Goal: Information Seeking & Learning: Learn about a topic

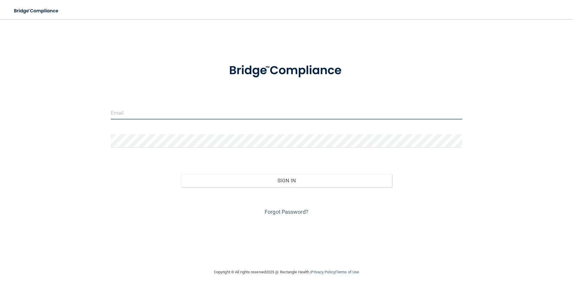
click at [178, 110] on input "email" at bounding box center [286, 112] width 351 height 13
type input "[EMAIL_ADDRESS][DOMAIN_NAME]"
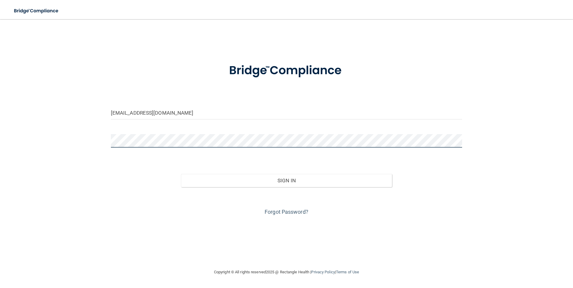
click at [181, 174] on button "Sign In" at bounding box center [286, 180] width 211 height 13
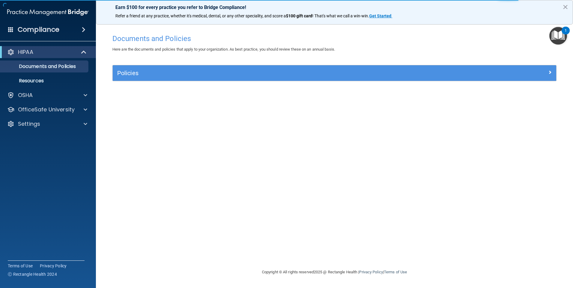
click at [82, 28] on span at bounding box center [84, 29] width 4 height 7
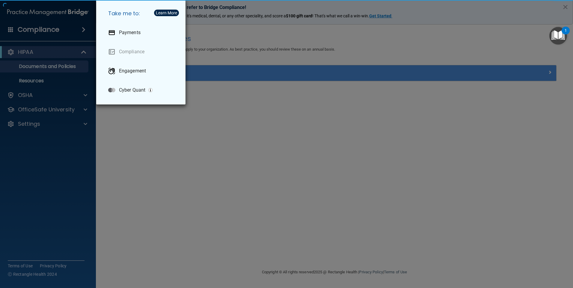
click at [5, 34] on div "Take me to: Payments Compliance Engagement Cyber Quant" at bounding box center [286, 144] width 573 height 288
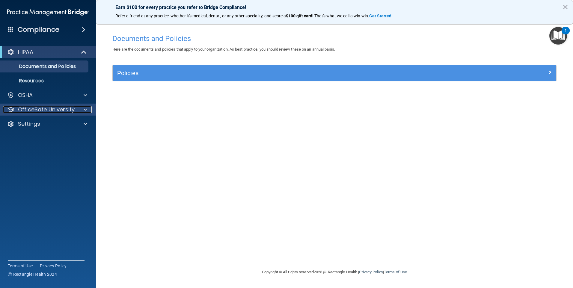
click at [50, 109] on p "OfficeSafe University" at bounding box center [46, 109] width 57 height 7
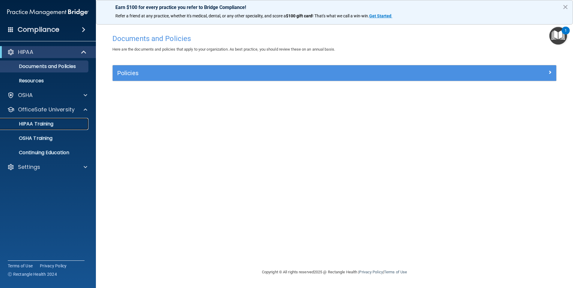
click at [48, 121] on p "HIPAA Training" at bounding box center [28, 124] width 49 height 6
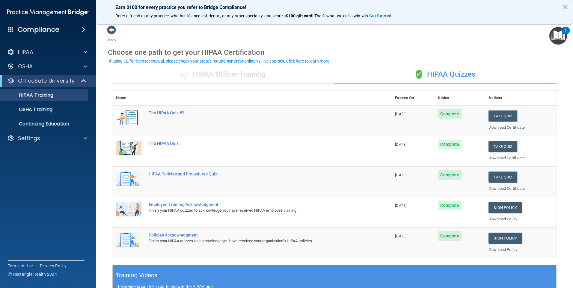
click at [449, 112] on span "Complete" at bounding box center [450, 114] width 24 height 10
click at [493, 115] on button "Take Quiz" at bounding box center [502, 116] width 29 height 11
click at [512, 118] on button "Take Quiz" at bounding box center [502, 116] width 29 height 11
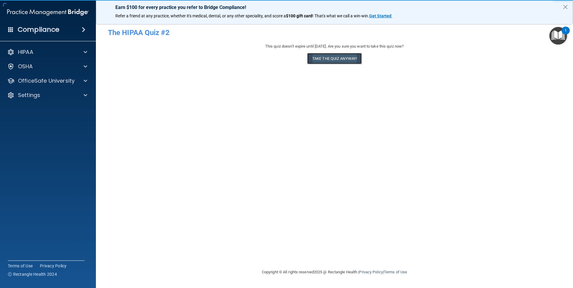
click at [349, 59] on button "Take the quiz anyway!" at bounding box center [334, 58] width 55 height 11
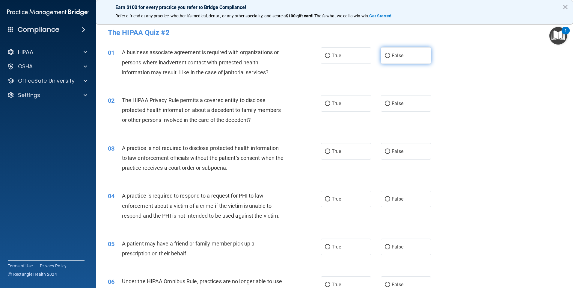
click at [397, 60] on label "False" at bounding box center [406, 55] width 50 height 16
click at [390, 58] on input "False" at bounding box center [387, 56] width 5 height 4
radio input "true"
click at [347, 105] on label "True" at bounding box center [346, 103] width 50 height 16
click at [330, 105] on input "True" at bounding box center [327, 104] width 5 height 4
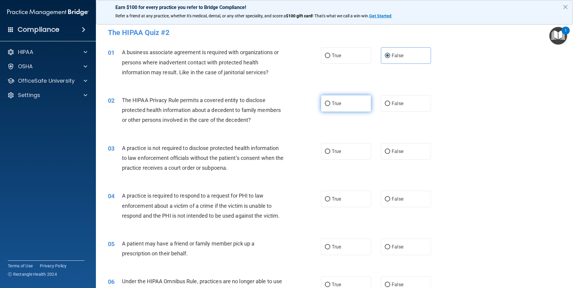
radio input "true"
click at [388, 154] on label "False" at bounding box center [406, 151] width 50 height 16
click at [388, 154] on input "False" at bounding box center [387, 151] width 5 height 4
radio input "true"
click at [341, 196] on label "True" at bounding box center [346, 199] width 50 height 16
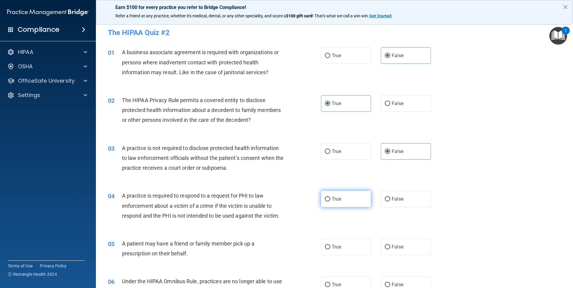
click at [330, 197] on input "True" at bounding box center [327, 199] width 5 height 4
radio input "true"
click at [339, 247] on label "True" at bounding box center [346, 247] width 50 height 16
click at [330, 247] on input "True" at bounding box center [327, 247] width 5 height 4
radio input "true"
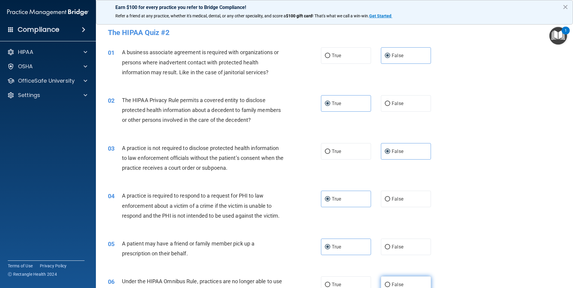
click at [395, 277] on label "False" at bounding box center [406, 285] width 50 height 16
click at [390, 283] on input "False" at bounding box center [387, 285] width 5 height 4
radio input "true"
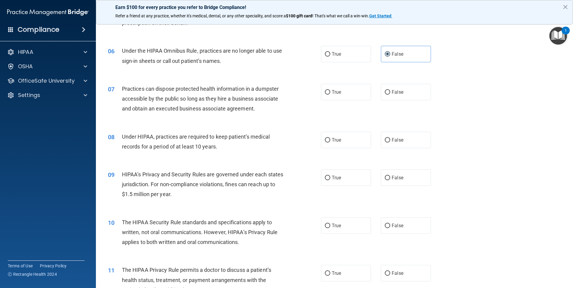
scroll to position [270, 0]
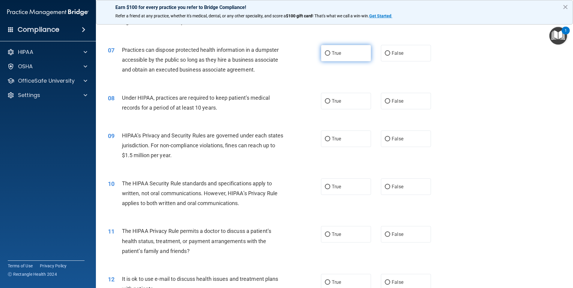
click at [346, 54] on label "True" at bounding box center [346, 53] width 50 height 16
click at [330, 54] on input "True" at bounding box center [327, 53] width 5 height 4
radio input "true"
click at [414, 104] on label "False" at bounding box center [406, 101] width 50 height 16
click at [390, 104] on input "False" at bounding box center [387, 101] width 5 height 4
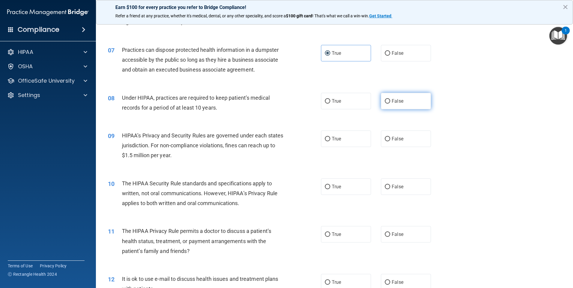
radio input "true"
click at [413, 137] on label "False" at bounding box center [406, 139] width 50 height 16
click at [390, 137] on input "False" at bounding box center [387, 139] width 5 height 4
radio input "true"
click at [349, 190] on label "True" at bounding box center [346, 187] width 50 height 16
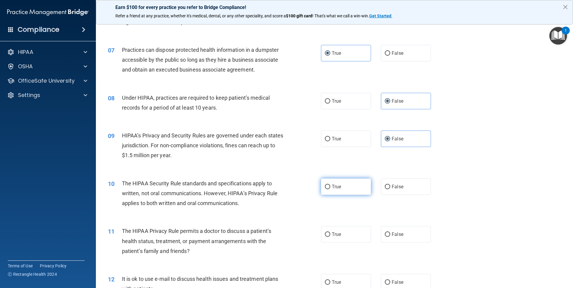
click at [330, 189] on input "True" at bounding box center [327, 187] width 5 height 4
radio input "true"
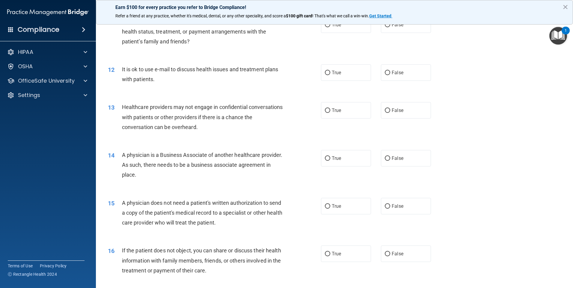
scroll to position [449, 0]
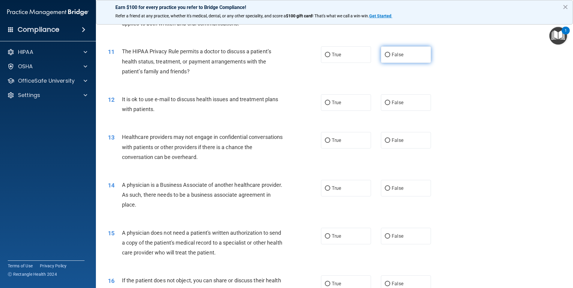
drag, startPoint x: 402, startPoint y: 61, endPoint x: 402, endPoint y: 80, distance: 19.2
click at [402, 61] on label "False" at bounding box center [406, 54] width 50 height 16
click at [390, 57] on input "False" at bounding box center [387, 55] width 5 height 4
radio input "true"
click at [403, 103] on label "False" at bounding box center [406, 102] width 50 height 16
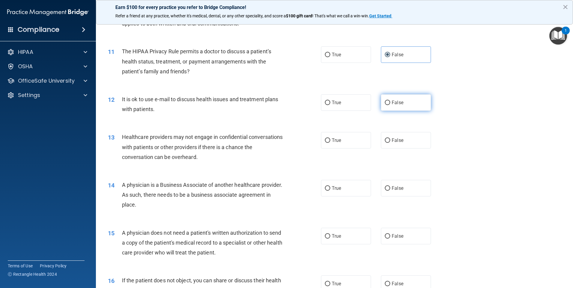
click at [390, 103] on input "False" at bounding box center [387, 103] width 5 height 4
radio input "true"
click at [357, 144] on label "True" at bounding box center [346, 140] width 50 height 16
click at [330, 143] on input "True" at bounding box center [327, 140] width 5 height 4
radio input "true"
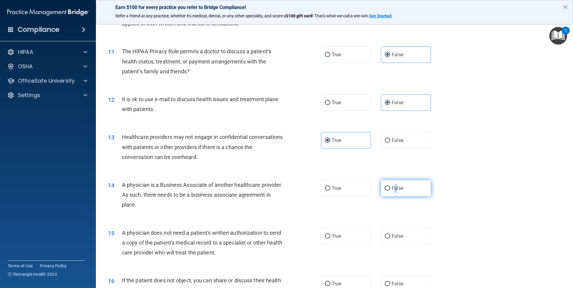
click at [393, 194] on label "False" at bounding box center [406, 188] width 50 height 16
drag, startPoint x: 393, startPoint y: 194, endPoint x: 387, endPoint y: 188, distance: 8.1
click at [387, 188] on input "False" at bounding box center [387, 188] width 5 height 4
radio input "true"
click at [404, 234] on label "False" at bounding box center [406, 236] width 50 height 16
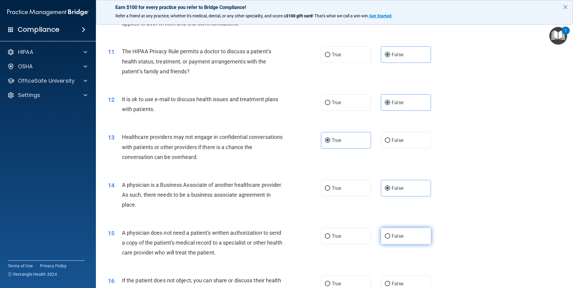
click at [390, 234] on input "False" at bounding box center [387, 236] width 5 height 4
radio input "true"
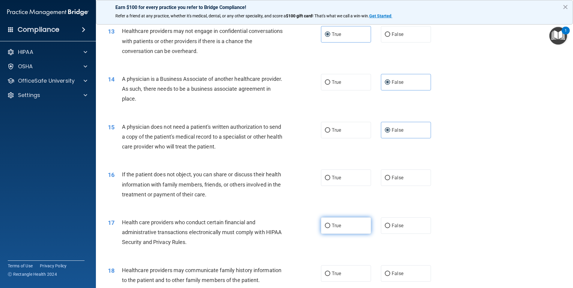
scroll to position [569, 0]
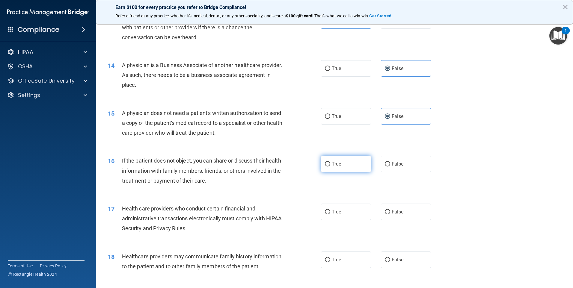
click at [345, 163] on label "True" at bounding box center [346, 164] width 50 height 16
click at [330, 163] on input "True" at bounding box center [327, 164] width 5 height 4
radio input "true"
click at [405, 215] on label "False" at bounding box center [406, 212] width 50 height 16
click at [390, 215] on input "False" at bounding box center [387, 212] width 5 height 4
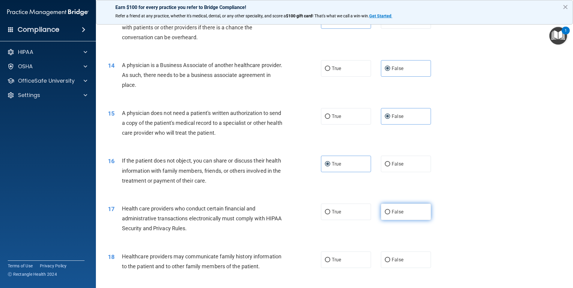
radio input "true"
click at [401, 262] on label "False" at bounding box center [406, 260] width 50 height 16
click at [390, 262] on input "False" at bounding box center [387, 260] width 5 height 4
radio input "true"
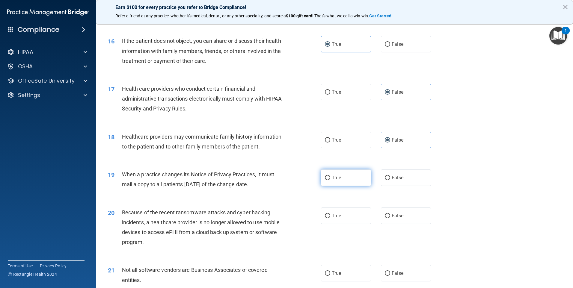
click at [345, 174] on label "True" at bounding box center [346, 178] width 50 height 16
click at [330, 176] on input "True" at bounding box center [327, 178] width 5 height 4
radio input "true"
click at [394, 218] on span "False" at bounding box center [398, 216] width 12 height 6
click at [390, 218] on input "False" at bounding box center [387, 216] width 5 height 4
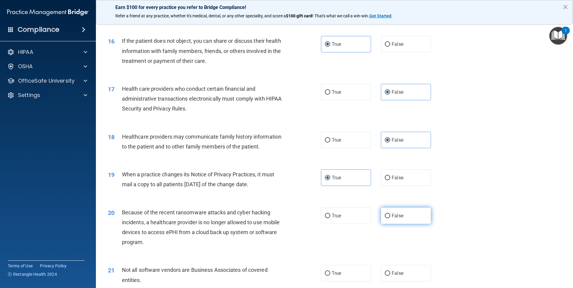
radio input "true"
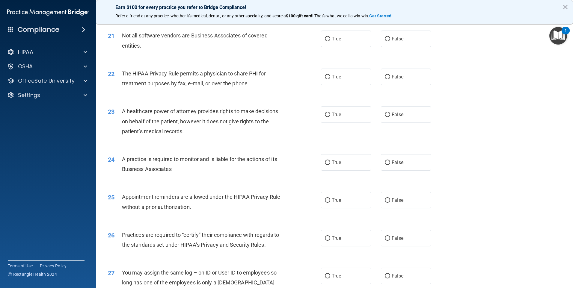
scroll to position [929, 0]
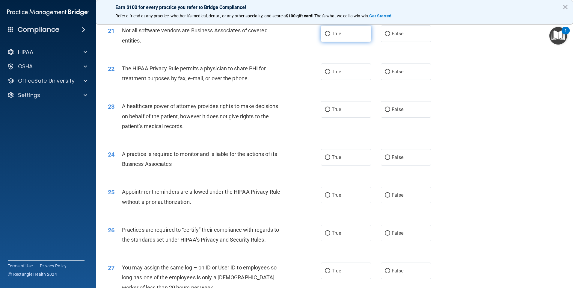
click at [347, 35] on label "True" at bounding box center [346, 33] width 50 height 16
click at [330, 35] on input "True" at bounding box center [327, 34] width 5 height 4
radio input "true"
click at [407, 75] on label "False" at bounding box center [406, 72] width 50 height 16
click at [390, 74] on input "False" at bounding box center [387, 72] width 5 height 4
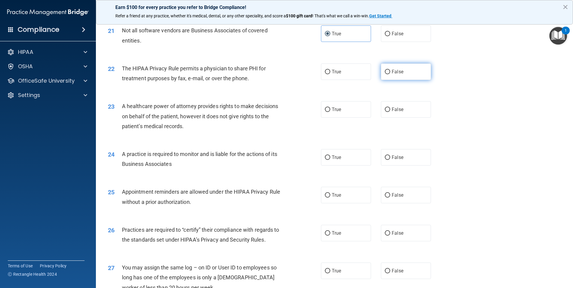
radio input "true"
click at [412, 108] on label "False" at bounding box center [406, 109] width 50 height 16
click at [390, 108] on input "False" at bounding box center [387, 110] width 5 height 4
radio input "true"
click at [360, 160] on label "True" at bounding box center [346, 157] width 50 height 16
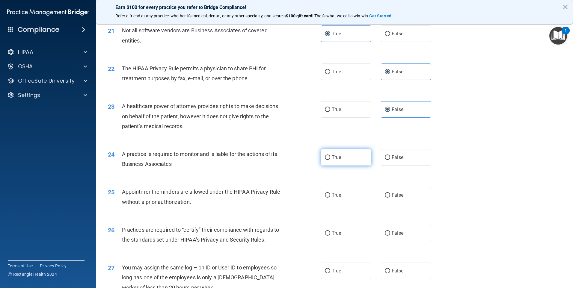
click at [330, 160] on input "True" at bounding box center [327, 157] width 5 height 4
radio input "true"
click at [354, 190] on label "True" at bounding box center [346, 195] width 50 height 16
click at [330, 193] on input "True" at bounding box center [327, 195] width 5 height 4
radio input "true"
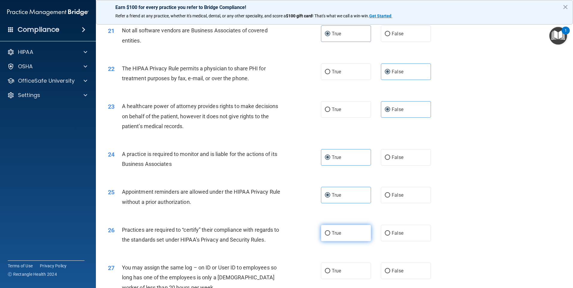
click at [346, 232] on label "True" at bounding box center [346, 233] width 50 height 16
click at [330, 232] on input "True" at bounding box center [327, 233] width 5 height 4
radio input "true"
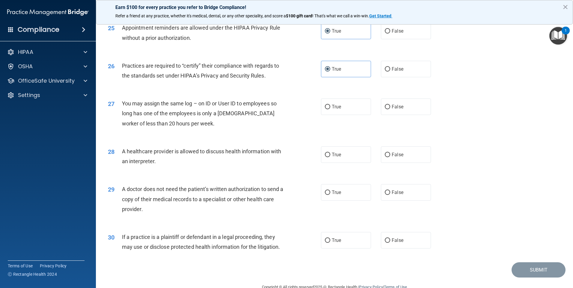
scroll to position [1106, 0]
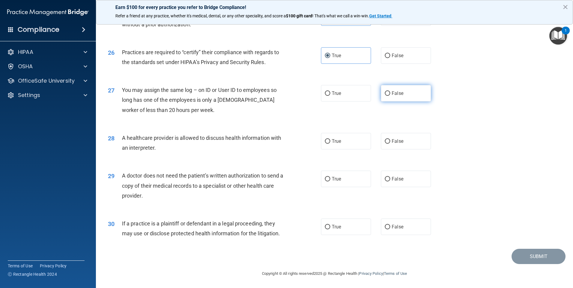
click at [401, 97] on label "False" at bounding box center [406, 93] width 50 height 16
click at [390, 96] on input "False" at bounding box center [387, 93] width 5 height 4
radio input "true"
click at [401, 141] on label "False" at bounding box center [406, 141] width 50 height 16
click at [390, 141] on input "False" at bounding box center [387, 141] width 5 height 4
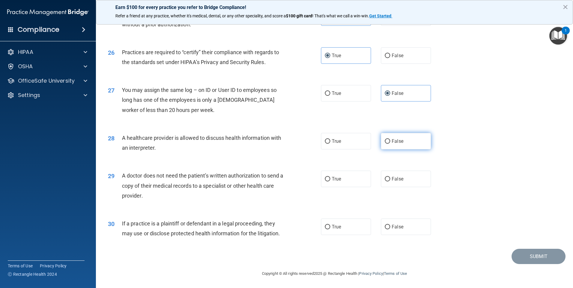
radio input "true"
click at [364, 181] on label "True" at bounding box center [346, 179] width 50 height 16
click at [330, 181] on input "True" at bounding box center [327, 179] width 5 height 4
radio input "true"
click at [389, 224] on label "False" at bounding box center [406, 227] width 50 height 16
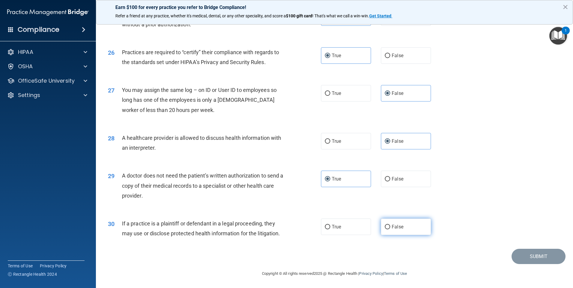
click at [389, 225] on input "False" at bounding box center [387, 227] width 5 height 4
radio input "true"
click at [515, 256] on button "Submit" at bounding box center [538, 256] width 54 height 15
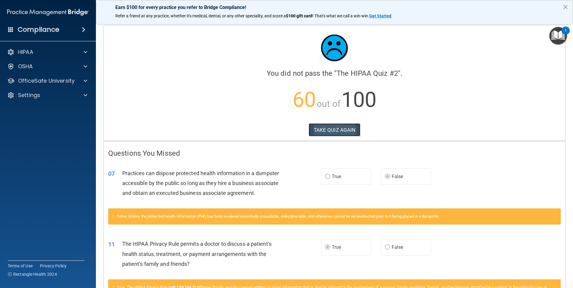
click at [332, 130] on button "TAKE QUIZ AGAIN" at bounding box center [335, 129] width 52 height 13
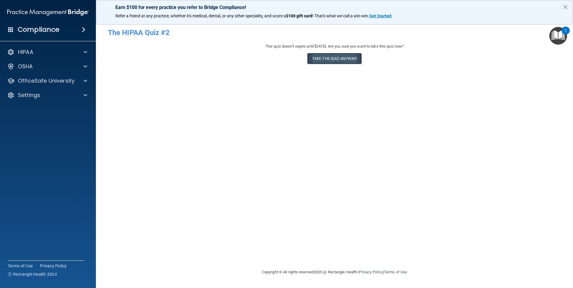
click at [332, 58] on button "Take the quiz anyway!" at bounding box center [334, 58] width 55 height 11
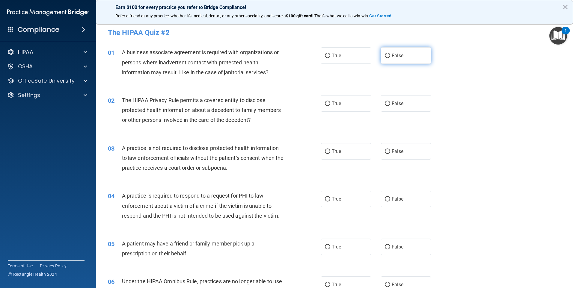
click at [414, 58] on label "False" at bounding box center [406, 55] width 50 height 16
click at [390, 58] on input "False" at bounding box center [387, 56] width 5 height 4
radio input "true"
click at [358, 106] on label "True" at bounding box center [346, 103] width 50 height 16
click at [330, 106] on input "True" at bounding box center [327, 104] width 5 height 4
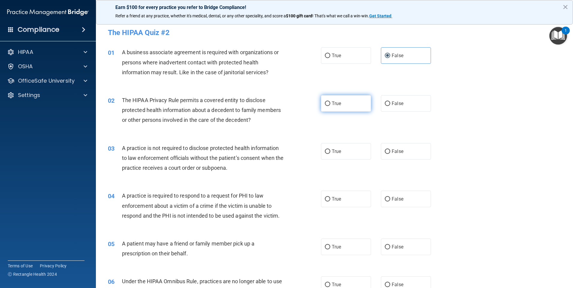
radio input "true"
click at [414, 153] on label "False" at bounding box center [406, 151] width 50 height 16
click at [390, 153] on input "False" at bounding box center [387, 151] width 5 height 4
radio input "true"
click at [354, 200] on label "True" at bounding box center [346, 199] width 50 height 16
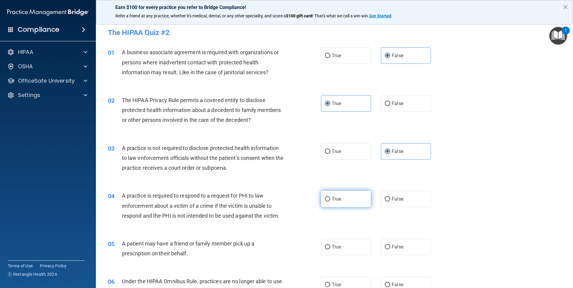
click at [330, 200] on input "True" at bounding box center [327, 199] width 5 height 4
radio input "true"
click at [351, 245] on label "True" at bounding box center [346, 247] width 50 height 16
click at [330, 245] on input "True" at bounding box center [327, 247] width 5 height 4
radio input "true"
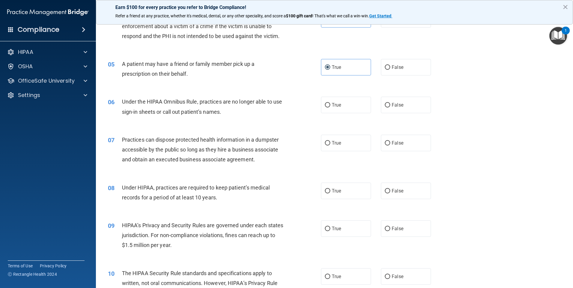
scroll to position [240, 0]
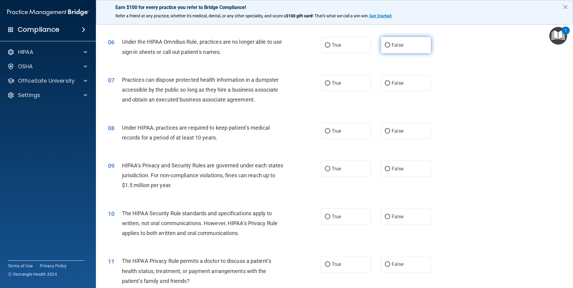
click at [401, 41] on label "False" at bounding box center [406, 45] width 50 height 16
click at [390, 43] on input "False" at bounding box center [387, 45] width 5 height 4
radio input "true"
click at [407, 83] on label "False" at bounding box center [406, 83] width 50 height 16
click at [390, 83] on input "False" at bounding box center [387, 83] width 5 height 4
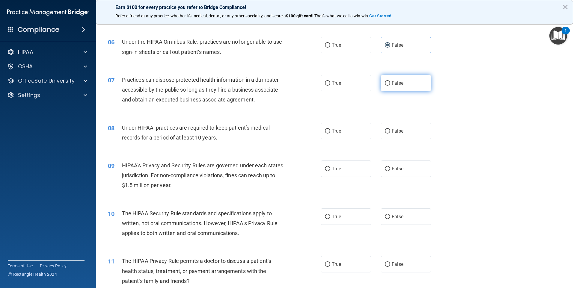
radio input "true"
click at [407, 130] on label "False" at bounding box center [406, 131] width 50 height 16
click at [390, 130] on input "False" at bounding box center [387, 131] width 5 height 4
radio input "true"
click at [392, 168] on span "False" at bounding box center [398, 169] width 12 height 6
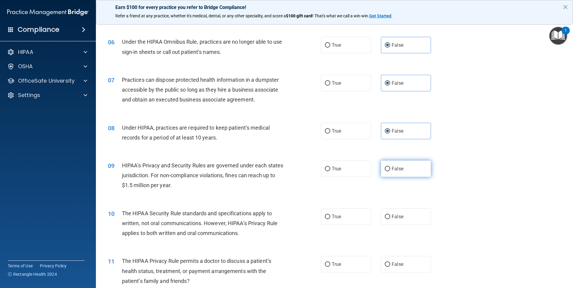
click at [390, 168] on input "False" at bounding box center [387, 169] width 5 height 4
radio input "true"
click at [363, 213] on label "True" at bounding box center [346, 217] width 50 height 16
click at [330, 215] on input "True" at bounding box center [327, 217] width 5 height 4
radio input "true"
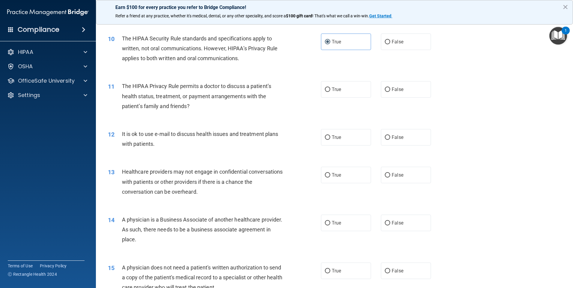
scroll to position [449, 0]
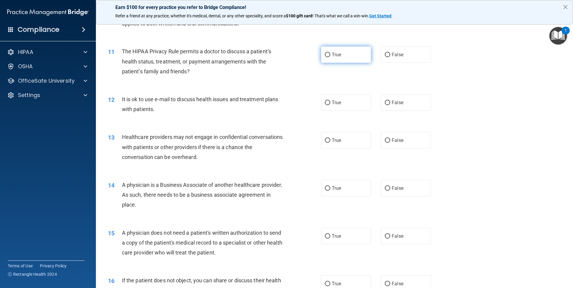
click at [351, 54] on label "True" at bounding box center [346, 54] width 50 height 16
click at [330, 54] on input "True" at bounding box center [327, 55] width 5 height 4
radio input "true"
click at [351, 107] on label "True" at bounding box center [346, 102] width 50 height 16
click at [330, 105] on input "True" at bounding box center [327, 103] width 5 height 4
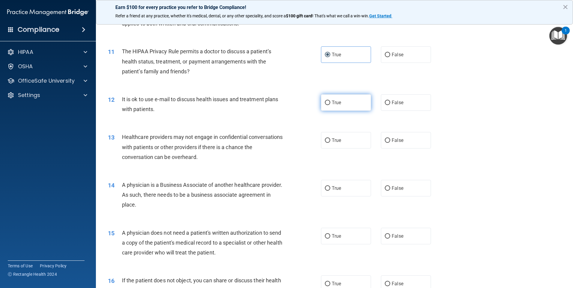
radio input "true"
click at [406, 138] on label "False" at bounding box center [406, 140] width 50 height 16
click at [390, 138] on input "False" at bounding box center [387, 140] width 5 height 4
radio input "true"
click at [413, 187] on label "False" at bounding box center [406, 188] width 50 height 16
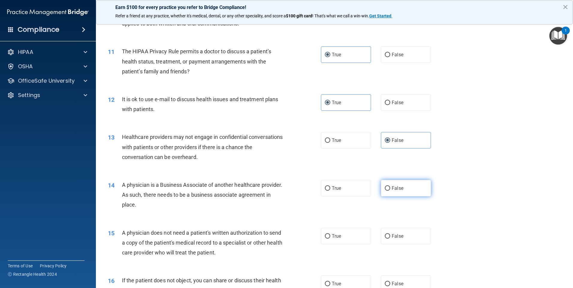
click at [390, 187] on input "False" at bounding box center [387, 188] width 5 height 4
radio input "true"
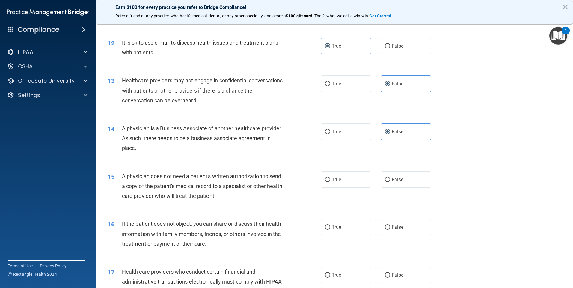
scroll to position [539, 0]
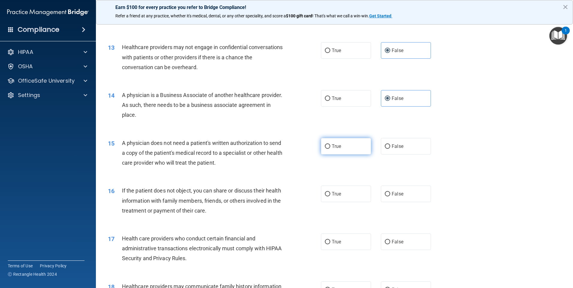
click at [348, 148] on label "True" at bounding box center [346, 146] width 50 height 16
click at [330, 148] on input "True" at bounding box center [327, 146] width 5 height 4
radio input "true"
click at [343, 200] on label "True" at bounding box center [346, 194] width 50 height 16
click at [330, 197] on input "True" at bounding box center [327, 194] width 5 height 4
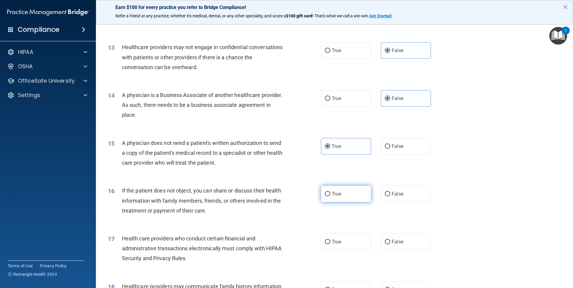
radio input "true"
click at [334, 244] on span "True" at bounding box center [336, 242] width 9 height 6
click at [330, 244] on input "True" at bounding box center [327, 242] width 5 height 4
radio input "true"
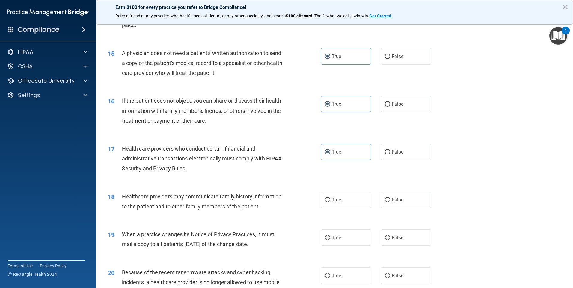
scroll to position [719, 0]
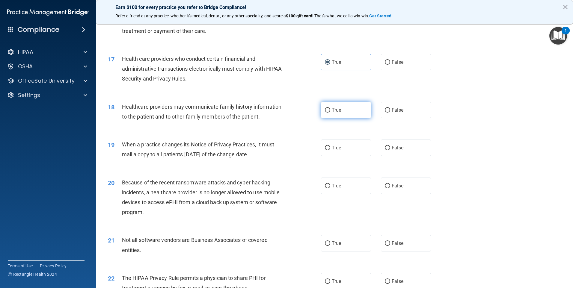
click at [333, 112] on span "True" at bounding box center [336, 110] width 9 height 6
click at [330, 112] on input "True" at bounding box center [327, 110] width 5 height 4
radio input "true"
click at [409, 109] on label "False" at bounding box center [406, 110] width 50 height 16
click at [390, 109] on input "False" at bounding box center [387, 110] width 5 height 4
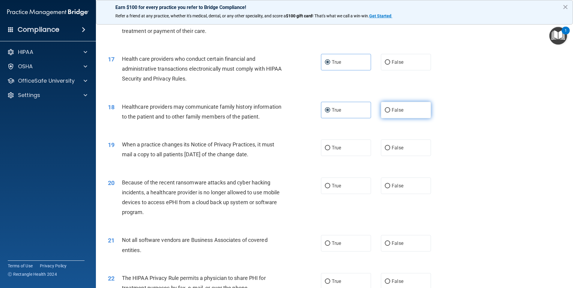
radio input "true"
radio input "false"
click at [406, 155] on label "False" at bounding box center [406, 148] width 50 height 16
click at [390, 150] on input "False" at bounding box center [387, 148] width 5 height 4
radio input "true"
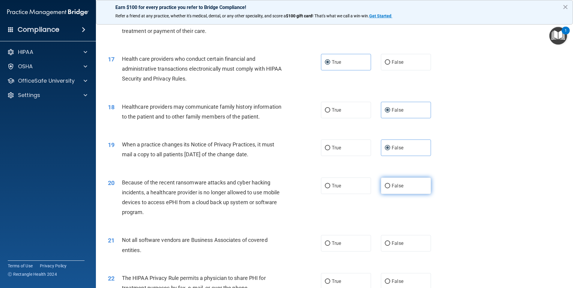
click at [404, 188] on label "False" at bounding box center [406, 186] width 50 height 16
click at [390, 188] on input "False" at bounding box center [387, 186] width 5 height 4
radio input "true"
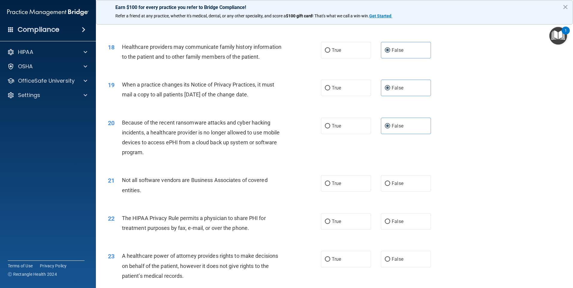
scroll to position [869, 0]
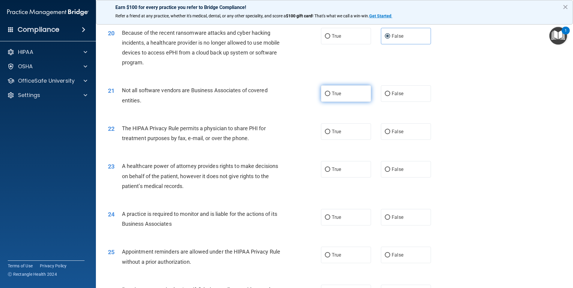
click at [344, 99] on label "True" at bounding box center [346, 93] width 50 height 16
click at [330, 96] on input "True" at bounding box center [327, 94] width 5 height 4
radio input "true"
click at [363, 135] on label "True" at bounding box center [346, 131] width 50 height 16
click at [330, 134] on input "True" at bounding box center [327, 132] width 5 height 4
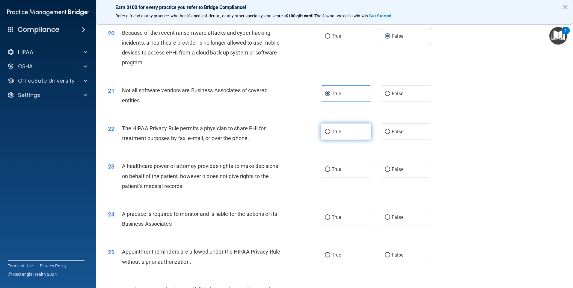
radio input "true"
click at [400, 176] on label "False" at bounding box center [406, 169] width 50 height 16
click at [390, 172] on input "False" at bounding box center [387, 169] width 5 height 4
radio input "true"
click at [404, 221] on label "False" at bounding box center [406, 217] width 50 height 16
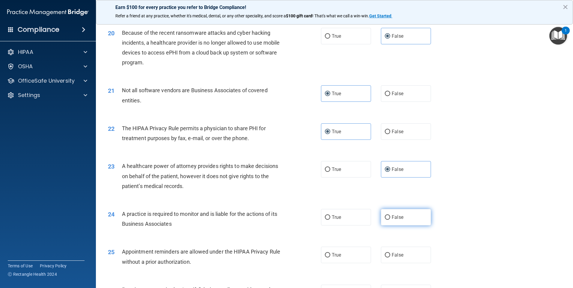
click at [390, 220] on input "False" at bounding box center [387, 217] width 5 height 4
radio input "true"
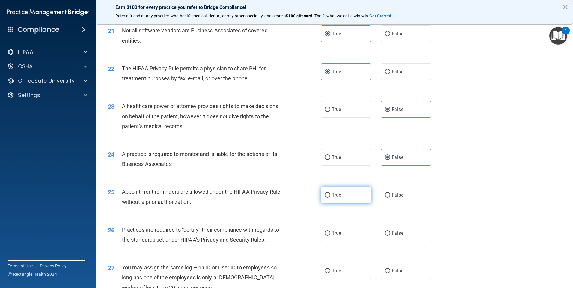
click at [341, 199] on label "True" at bounding box center [346, 195] width 50 height 16
click at [330, 198] on input "True" at bounding box center [327, 195] width 5 height 4
radio input "true"
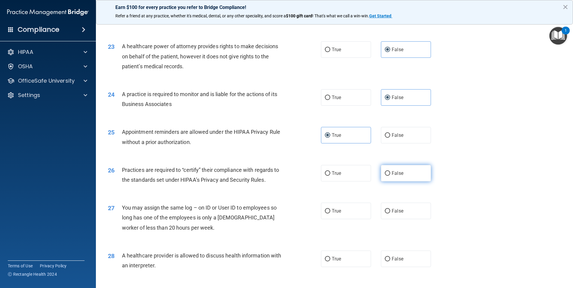
click at [409, 180] on label "False" at bounding box center [406, 173] width 50 height 16
click at [390, 176] on input "False" at bounding box center [387, 173] width 5 height 4
radio input "true"
click at [409, 213] on label "False" at bounding box center [406, 211] width 50 height 16
click at [390, 213] on input "False" at bounding box center [387, 211] width 5 height 4
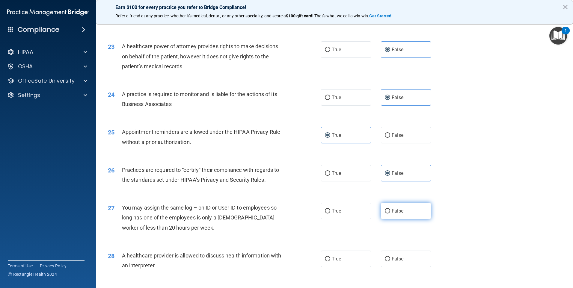
radio input "true"
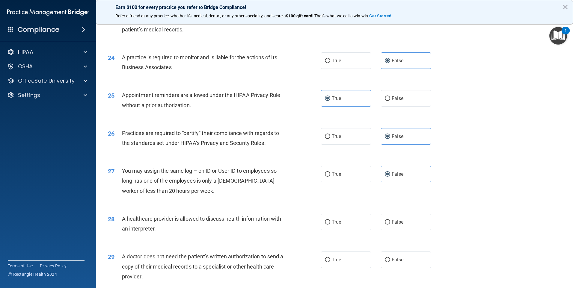
scroll to position [1079, 0]
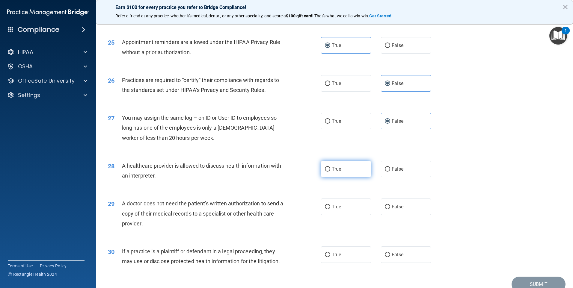
click at [339, 171] on label "True" at bounding box center [346, 169] width 50 height 16
click at [330, 171] on input "True" at bounding box center [327, 169] width 5 height 4
radio input "true"
click at [334, 209] on span "True" at bounding box center [336, 207] width 9 height 6
click at [330, 209] on input "True" at bounding box center [327, 207] width 5 height 4
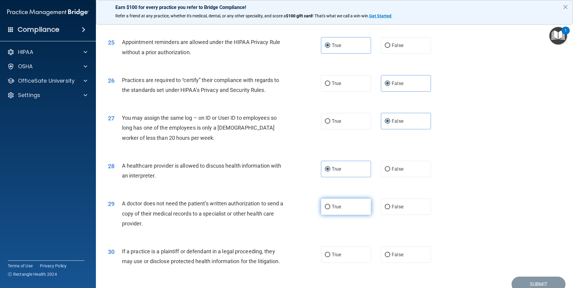
radio input "true"
click at [346, 264] on div "30 If a practice is a plaintiff or defendant in a legal proceeding, they may us…" at bounding box center [334, 258] width 462 height 38
drag, startPoint x: 345, startPoint y: 256, endPoint x: 460, endPoint y: 139, distance: 163.8
click at [345, 255] on label "True" at bounding box center [346, 255] width 50 height 16
click at [330, 255] on input "True" at bounding box center [327, 255] width 5 height 4
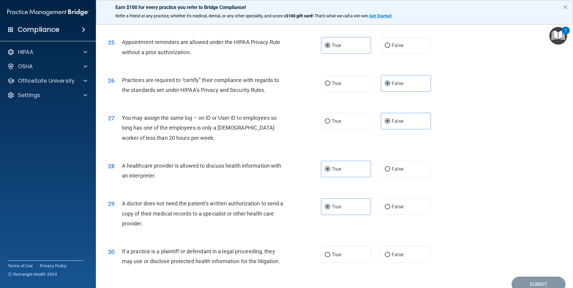
radio input "true"
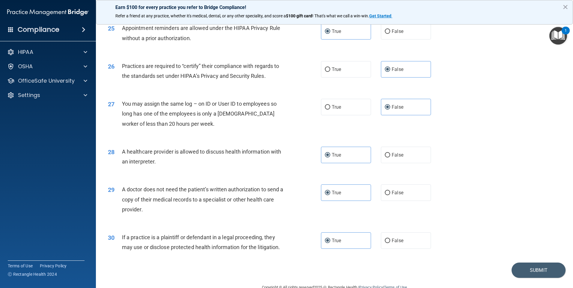
scroll to position [1106, 0]
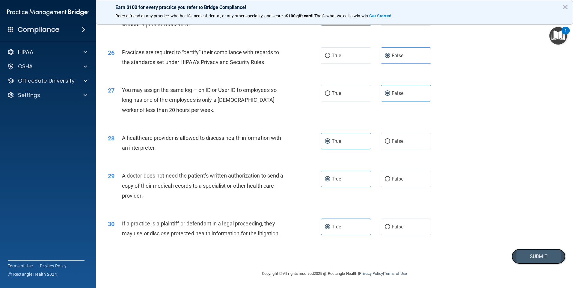
click at [522, 261] on button "Submit" at bounding box center [538, 256] width 54 height 15
click at [514, 256] on button "Submit" at bounding box center [538, 256] width 54 height 15
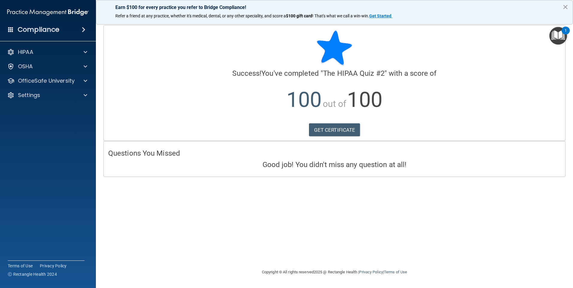
click at [567, 6] on button "×" at bounding box center [565, 7] width 6 height 10
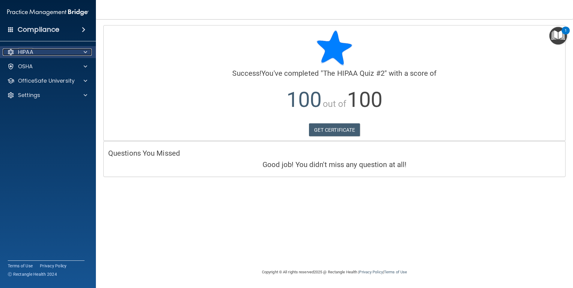
click at [29, 51] on p "HIPAA" at bounding box center [25, 52] width 15 height 7
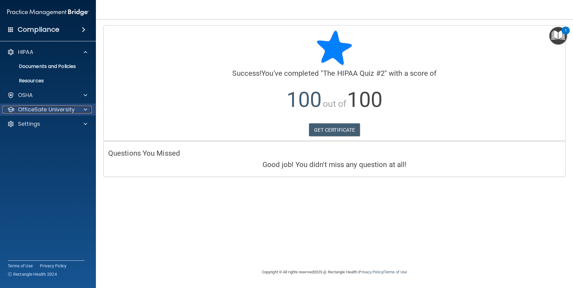
click at [42, 109] on p "OfficeSafe University" at bounding box center [46, 109] width 57 height 7
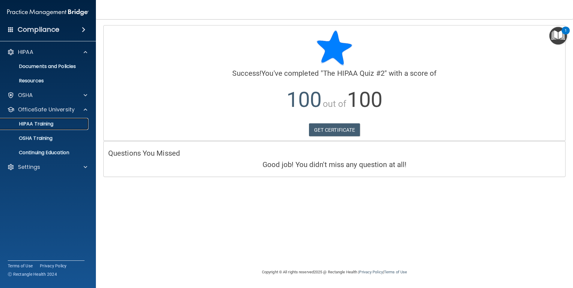
click at [40, 123] on p "HIPAA Training" at bounding box center [28, 124] width 49 height 6
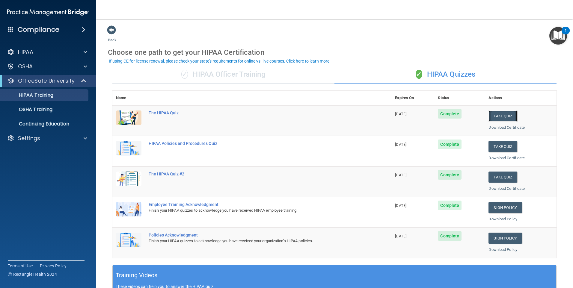
click at [499, 114] on button "Take Quiz" at bounding box center [502, 116] width 29 height 11
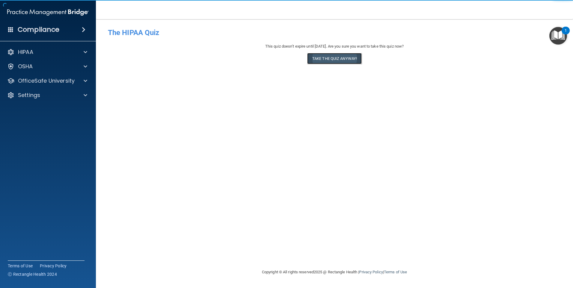
click at [332, 62] on button "Take the quiz anyway!" at bounding box center [334, 58] width 55 height 11
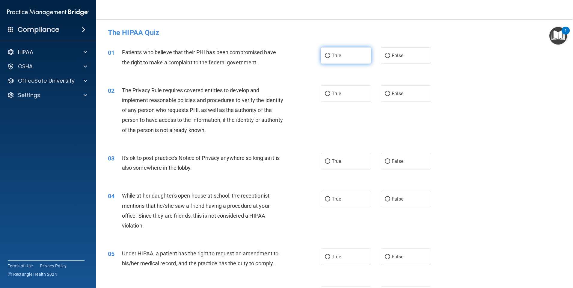
click at [329, 58] on label "True" at bounding box center [346, 55] width 50 height 16
click at [329, 58] on input "True" at bounding box center [327, 56] width 5 height 4
radio input "true"
drag, startPoint x: 346, startPoint y: 91, endPoint x: 431, endPoint y: 208, distance: 144.5
click at [348, 91] on label "True" at bounding box center [346, 93] width 50 height 16
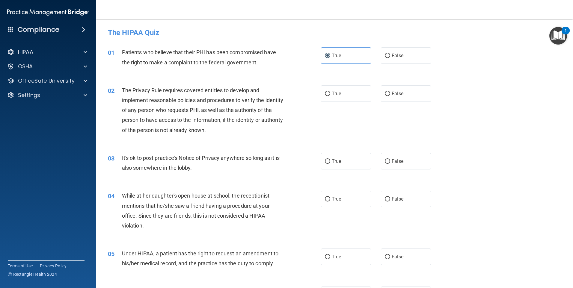
click at [330, 92] on input "True" at bounding box center [327, 94] width 5 height 4
radio input "true"
click at [411, 168] on label "False" at bounding box center [406, 161] width 50 height 16
click at [390, 164] on input "False" at bounding box center [387, 161] width 5 height 4
radio input "true"
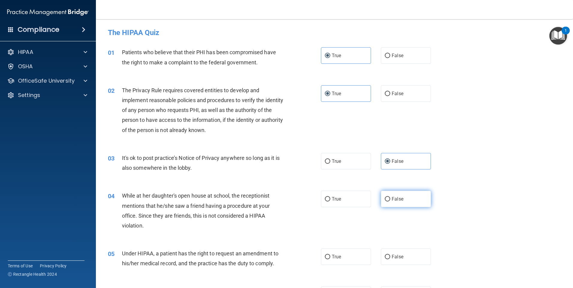
click at [408, 197] on label "False" at bounding box center [406, 199] width 50 height 16
click at [390, 197] on input "False" at bounding box center [387, 199] width 5 height 4
radio input "true"
click at [406, 252] on label "False" at bounding box center [406, 257] width 50 height 16
click at [390, 255] on input "False" at bounding box center [387, 257] width 5 height 4
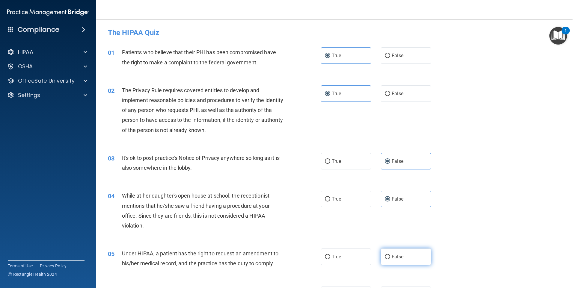
radio input "true"
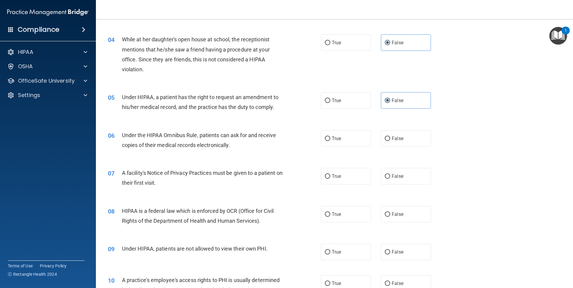
scroll to position [180, 0]
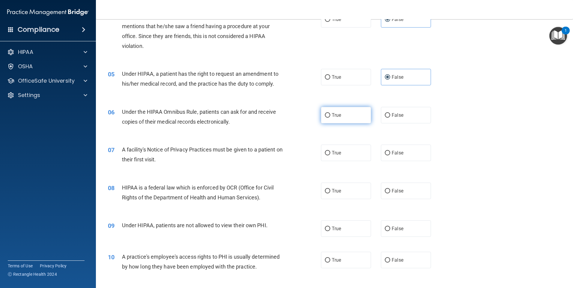
click at [338, 115] on span "True" at bounding box center [336, 115] width 9 height 6
click at [330, 115] on input "True" at bounding box center [327, 115] width 5 height 4
radio input "true"
click at [341, 151] on label "True" at bounding box center [346, 153] width 50 height 16
click at [330, 151] on input "True" at bounding box center [327, 153] width 5 height 4
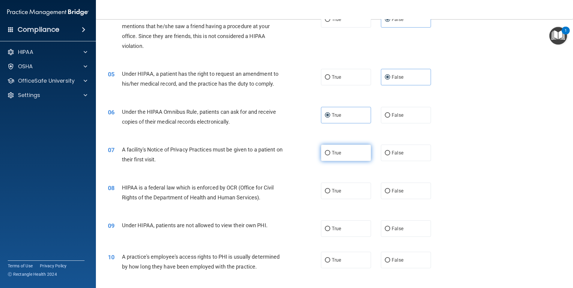
radio input "true"
click at [334, 188] on label "True" at bounding box center [346, 191] width 50 height 16
click at [330, 189] on input "True" at bounding box center [327, 191] width 5 height 4
radio input "true"
click at [402, 230] on label "False" at bounding box center [406, 229] width 50 height 16
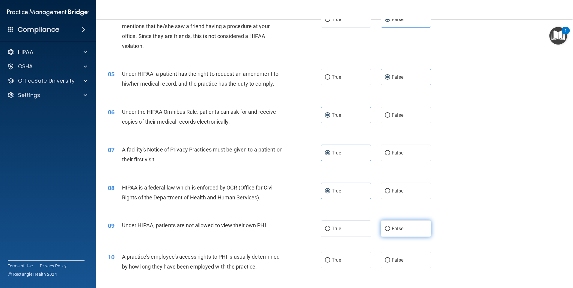
click at [390, 230] on input "False" at bounding box center [387, 229] width 5 height 4
radio input "true"
click at [398, 257] on span "False" at bounding box center [398, 260] width 12 height 6
click at [390, 258] on input "False" at bounding box center [387, 260] width 5 height 4
radio input "true"
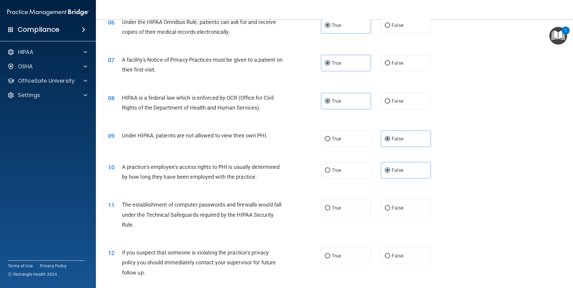
scroll to position [330, 0]
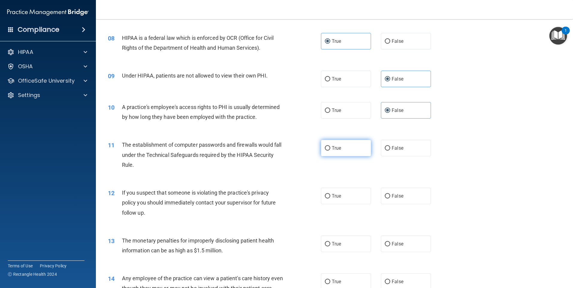
click at [348, 153] on label "True" at bounding box center [346, 148] width 50 height 16
click at [330, 151] on input "True" at bounding box center [327, 148] width 5 height 4
radio input "true"
click at [361, 200] on label "True" at bounding box center [346, 196] width 50 height 16
click at [330, 199] on input "True" at bounding box center [327, 196] width 5 height 4
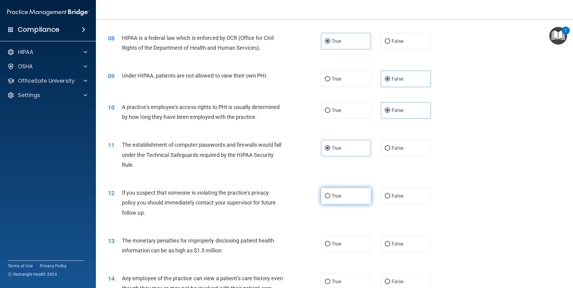
radio input "true"
click at [345, 242] on label "True" at bounding box center [346, 244] width 50 height 16
click at [330, 242] on input "True" at bounding box center [327, 244] width 5 height 4
radio input "true"
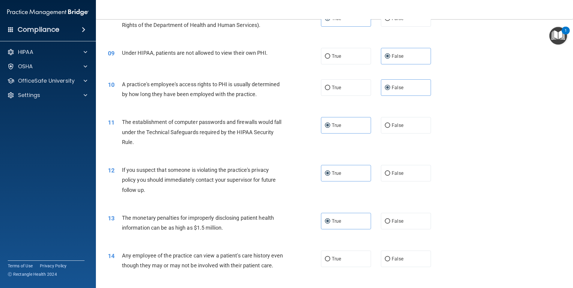
scroll to position [389, 0]
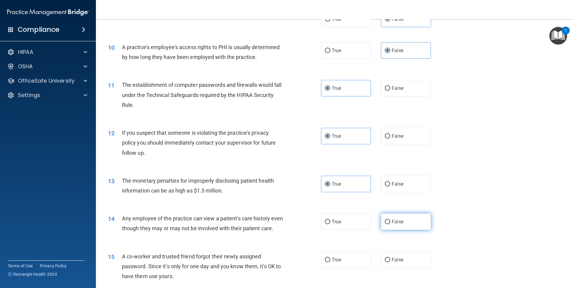
click at [405, 220] on label "False" at bounding box center [406, 222] width 50 height 16
click at [390, 220] on input "False" at bounding box center [387, 222] width 5 height 4
radio input "true"
click at [411, 268] on label "False" at bounding box center [406, 260] width 50 height 16
click at [390, 262] on input "False" at bounding box center [387, 260] width 5 height 4
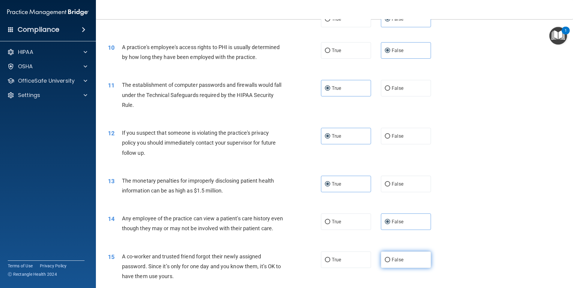
radio input "true"
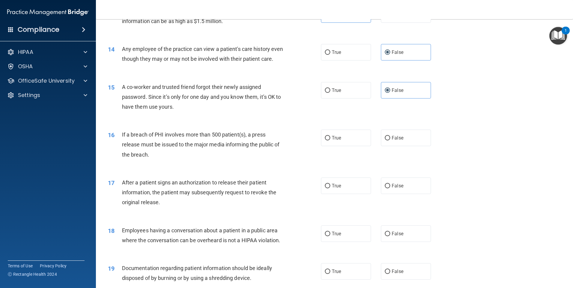
scroll to position [599, 0]
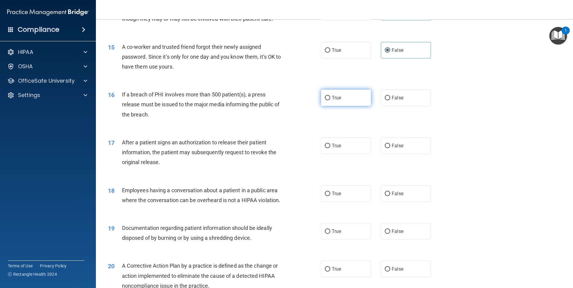
click at [335, 101] on span "True" at bounding box center [336, 98] width 9 height 6
click at [330, 100] on input "True" at bounding box center [327, 98] width 5 height 4
radio input "true"
click at [333, 149] on span "True" at bounding box center [336, 146] width 9 height 6
click at [330, 148] on input "True" at bounding box center [327, 146] width 5 height 4
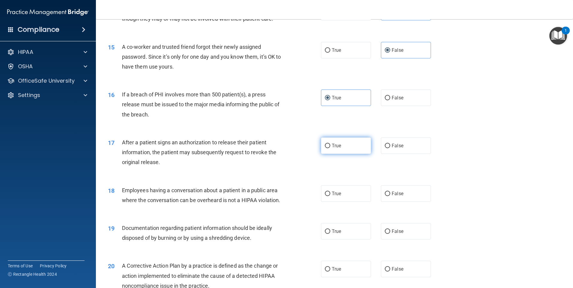
radio input "true"
click at [418, 202] on label "False" at bounding box center [406, 193] width 50 height 16
click at [390, 196] on input "False" at bounding box center [387, 194] width 5 height 4
radio input "true"
click at [364, 240] on label "True" at bounding box center [346, 231] width 50 height 16
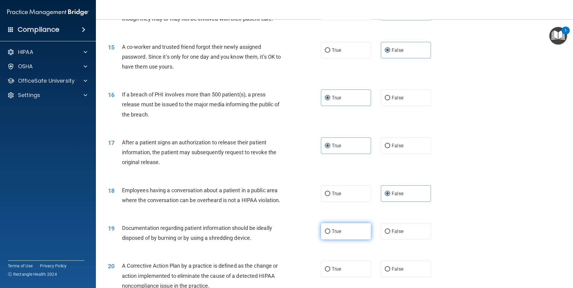
click at [330, 234] on input "True" at bounding box center [327, 231] width 5 height 4
radio input "true"
click at [347, 277] on label "True" at bounding box center [346, 269] width 50 height 16
click at [330, 272] on input "True" at bounding box center [327, 269] width 5 height 4
radio input "true"
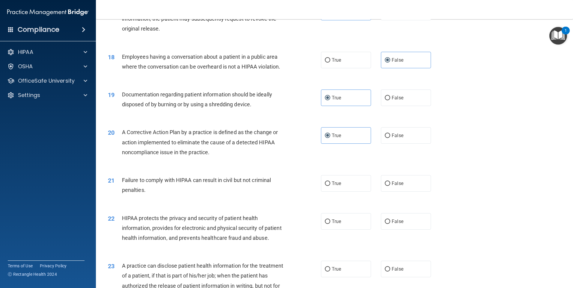
scroll to position [779, 0]
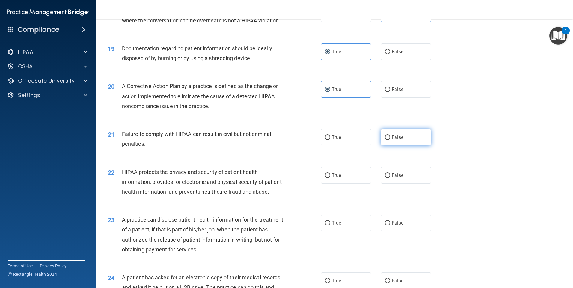
click at [394, 140] on span "False" at bounding box center [398, 138] width 12 height 6
click at [390, 140] on input "False" at bounding box center [387, 137] width 5 height 4
radio input "true"
click at [362, 184] on label "True" at bounding box center [346, 175] width 50 height 16
click at [330, 178] on input "True" at bounding box center [327, 175] width 5 height 4
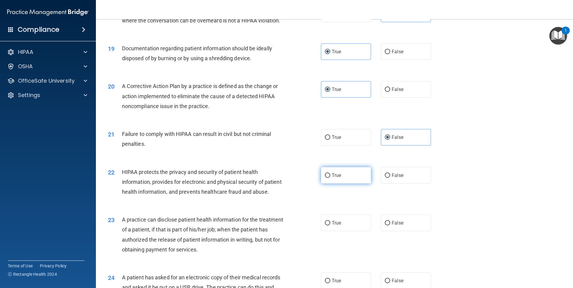
radio input "true"
click at [395, 226] on span "False" at bounding box center [398, 223] width 12 height 6
click at [390, 226] on input "False" at bounding box center [387, 223] width 5 height 4
radio input "true"
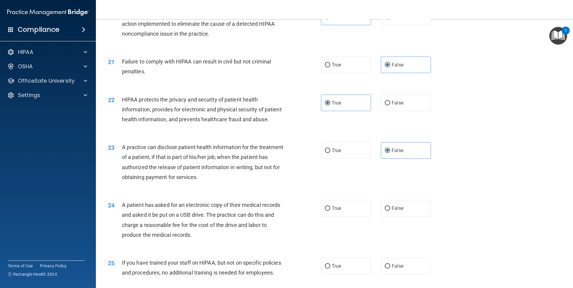
scroll to position [869, 0]
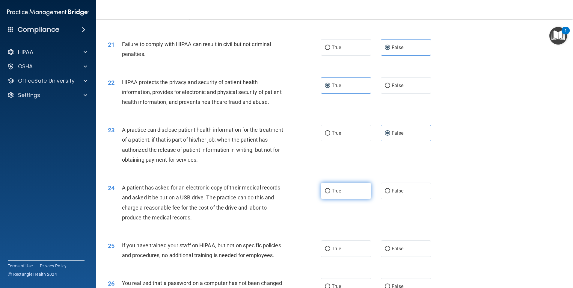
click at [333, 194] on span "True" at bounding box center [336, 191] width 9 height 6
click at [330, 194] on input "True" at bounding box center [327, 191] width 5 height 4
radio input "true"
click at [400, 257] on label "False" at bounding box center [406, 249] width 50 height 16
click at [390, 251] on input "False" at bounding box center [387, 249] width 5 height 4
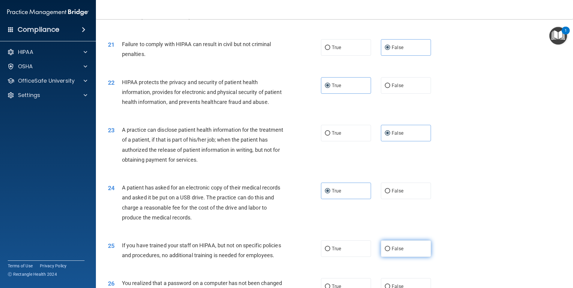
radio input "true"
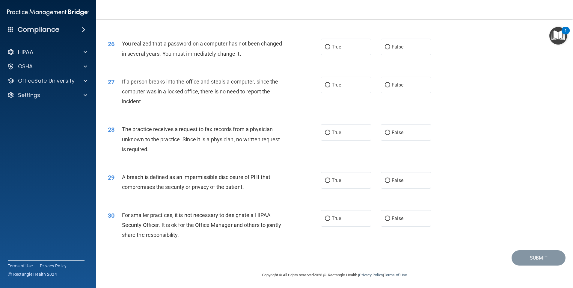
scroll to position [1138, 0]
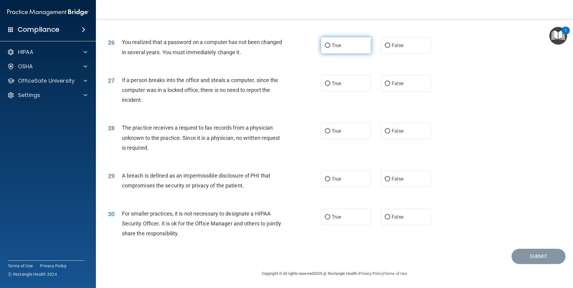
click at [334, 48] on span "True" at bounding box center [336, 46] width 9 height 6
click at [330, 48] on input "True" at bounding box center [327, 45] width 5 height 4
radio input "true"
click at [395, 85] on span "False" at bounding box center [398, 84] width 12 height 6
click at [390, 85] on input "False" at bounding box center [387, 83] width 5 height 4
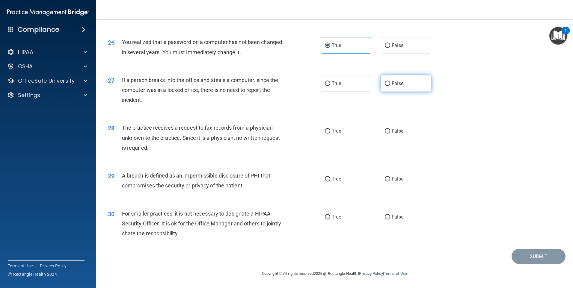
radio input "true"
click at [409, 138] on label "False" at bounding box center [406, 131] width 50 height 16
click at [390, 134] on input "False" at bounding box center [387, 131] width 5 height 4
radio input "true"
click at [360, 182] on label "True" at bounding box center [346, 179] width 50 height 16
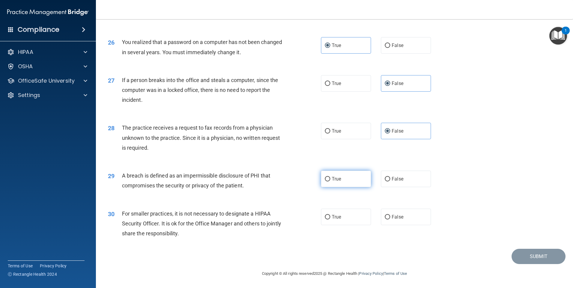
click at [330, 182] on input "True" at bounding box center [327, 179] width 5 height 4
radio input "true"
click at [401, 223] on label "False" at bounding box center [406, 217] width 50 height 16
click at [390, 220] on input "False" at bounding box center [387, 217] width 5 height 4
radio input "true"
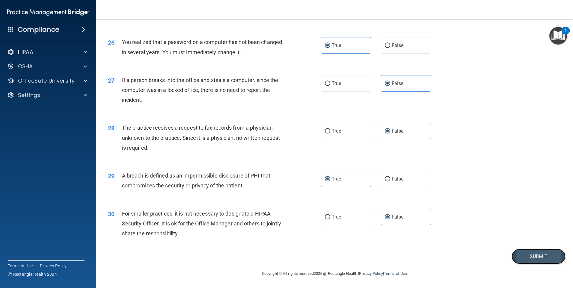
click at [525, 259] on button "Submit" at bounding box center [538, 256] width 54 height 15
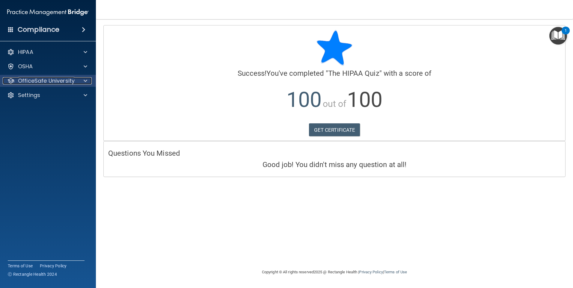
click at [80, 83] on div at bounding box center [84, 80] width 15 height 7
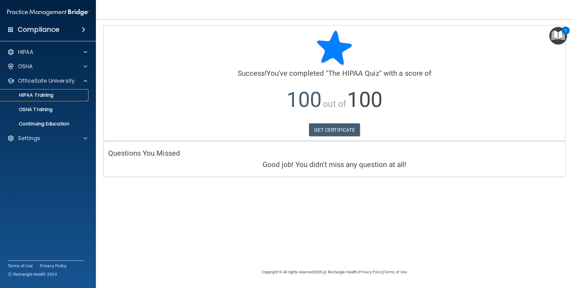
click at [58, 97] on div "HIPAA Training" at bounding box center [45, 95] width 82 height 6
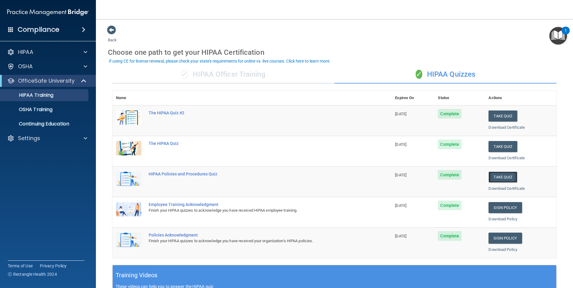
click at [502, 177] on button "Take Quiz" at bounding box center [502, 177] width 29 height 11
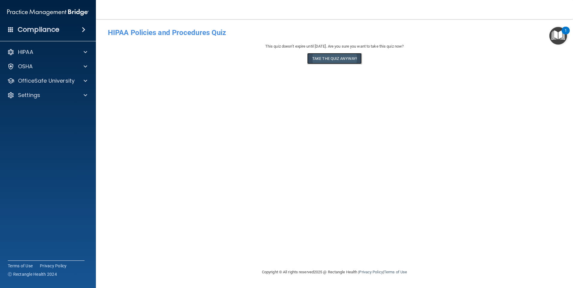
click at [323, 57] on button "Take the quiz anyway!" at bounding box center [334, 58] width 55 height 11
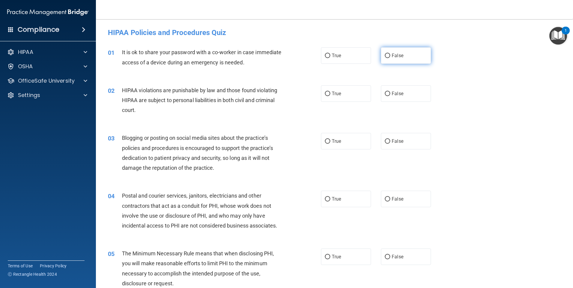
click at [403, 54] on label "False" at bounding box center [406, 55] width 50 height 16
click at [390, 54] on input "False" at bounding box center [387, 56] width 5 height 4
radio input "true"
click at [358, 96] on label "True" at bounding box center [346, 93] width 50 height 16
click at [330, 96] on input "True" at bounding box center [327, 94] width 5 height 4
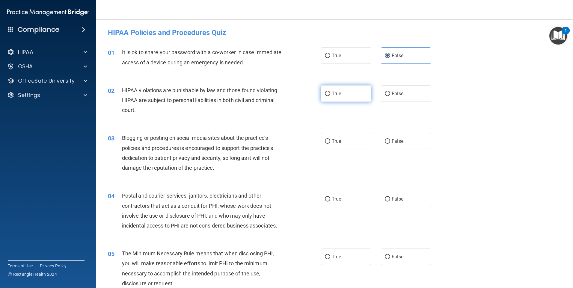
radio input "true"
click at [404, 144] on label "False" at bounding box center [406, 141] width 50 height 16
click at [390, 144] on input "False" at bounding box center [387, 141] width 5 height 4
radio input "true"
click at [351, 204] on label "True" at bounding box center [346, 199] width 50 height 16
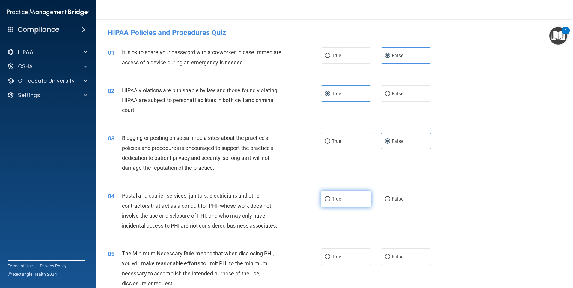
click at [330, 202] on input "True" at bounding box center [327, 199] width 5 height 4
radio input "true"
click at [341, 259] on label "True" at bounding box center [346, 257] width 50 height 16
click at [330, 259] on input "True" at bounding box center [327, 257] width 5 height 4
radio input "true"
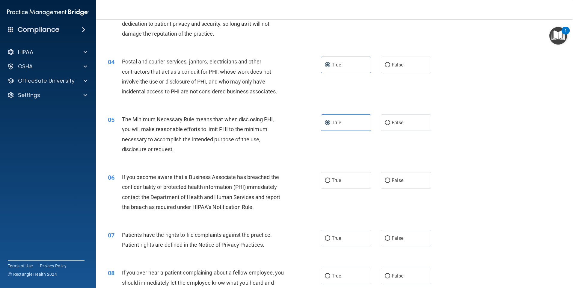
scroll to position [180, 0]
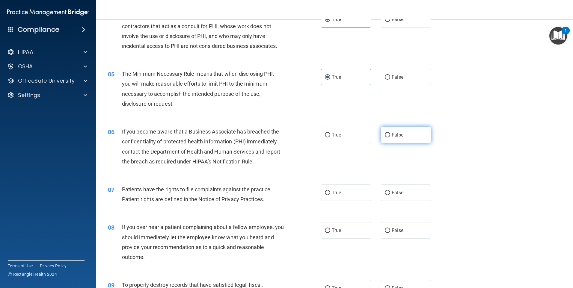
click at [394, 139] on label "False" at bounding box center [406, 135] width 50 height 16
click at [390, 138] on input "False" at bounding box center [387, 135] width 5 height 4
radio input "true"
click at [343, 193] on label "True" at bounding box center [346, 193] width 50 height 16
click at [330, 193] on input "True" at bounding box center [327, 193] width 5 height 4
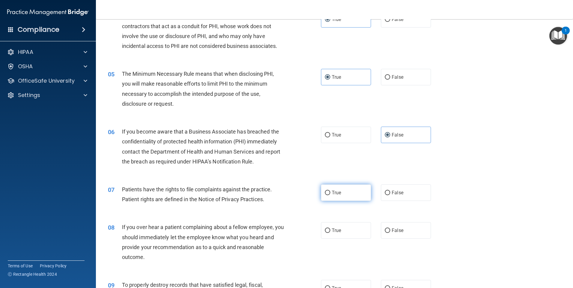
radio input "true"
click at [404, 233] on label "False" at bounding box center [406, 230] width 50 height 16
click at [390, 233] on input "False" at bounding box center [387, 231] width 5 height 4
radio input "true"
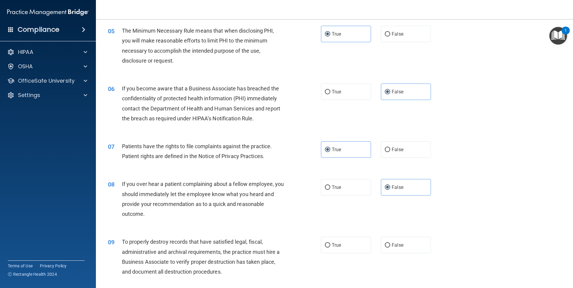
scroll to position [270, 0]
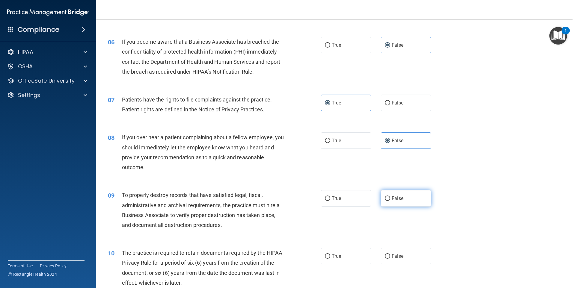
click at [402, 198] on label "False" at bounding box center [406, 198] width 50 height 16
click at [390, 198] on input "False" at bounding box center [387, 199] width 5 height 4
radio input "true"
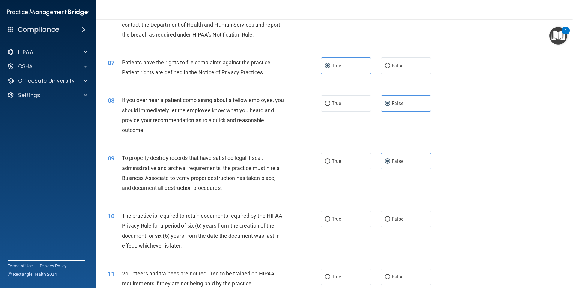
scroll to position [360, 0]
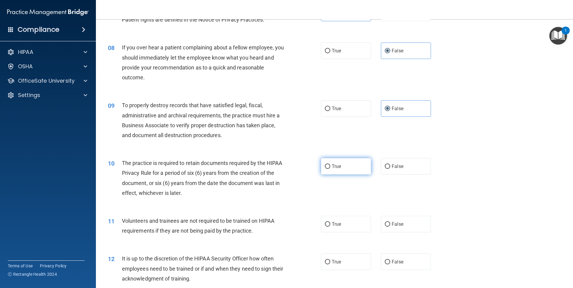
click at [339, 170] on label "True" at bounding box center [346, 166] width 50 height 16
click at [330, 169] on input "True" at bounding box center [327, 166] width 5 height 4
radio input "true"
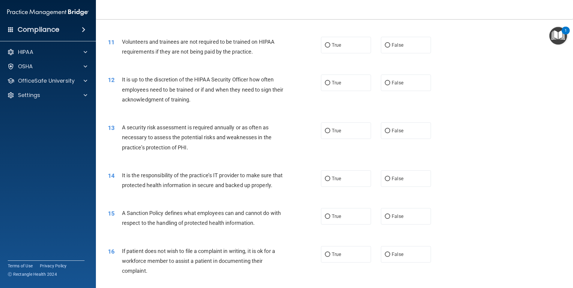
scroll to position [539, 0]
click at [402, 49] on label "False" at bounding box center [406, 44] width 50 height 16
click at [390, 47] on input "False" at bounding box center [387, 45] width 5 height 4
radio input "true"
click at [407, 83] on label "False" at bounding box center [406, 82] width 50 height 16
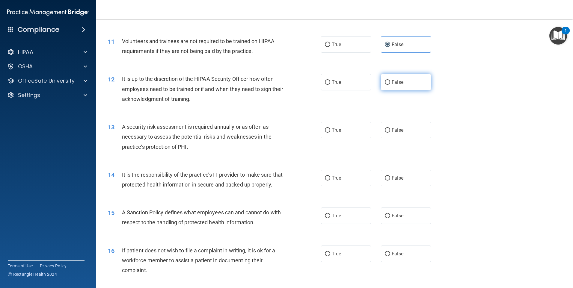
click at [390, 83] on input "False" at bounding box center [387, 82] width 5 height 4
radio input "true"
click at [362, 132] on label "True" at bounding box center [346, 130] width 50 height 16
click at [330, 132] on input "True" at bounding box center [327, 130] width 5 height 4
radio input "true"
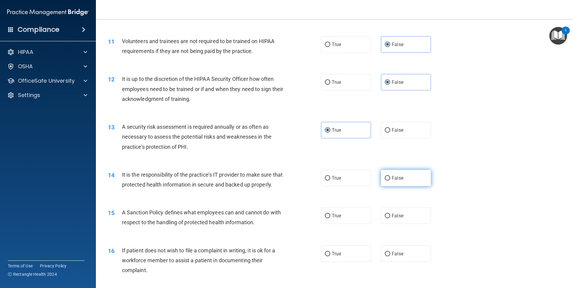
click at [399, 180] on span "False" at bounding box center [398, 178] width 12 height 6
click at [390, 180] on input "False" at bounding box center [387, 178] width 5 height 4
radio input "true"
click at [402, 222] on label "False" at bounding box center [406, 216] width 50 height 16
click at [390, 218] on input "False" at bounding box center [387, 216] width 5 height 4
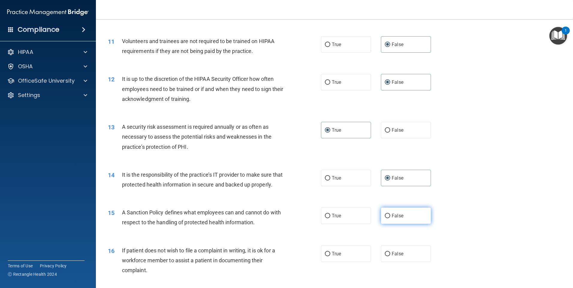
radio input "true"
click at [336, 257] on span "True" at bounding box center [336, 254] width 9 height 6
click at [330, 256] on input "True" at bounding box center [327, 254] width 5 height 4
radio input "true"
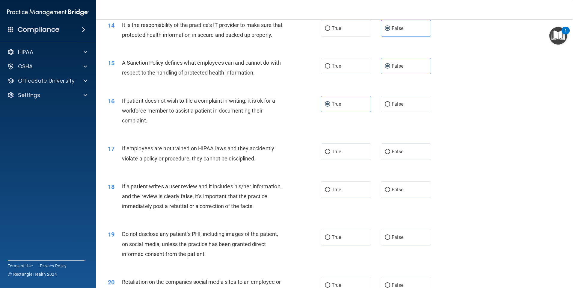
scroll to position [749, 0]
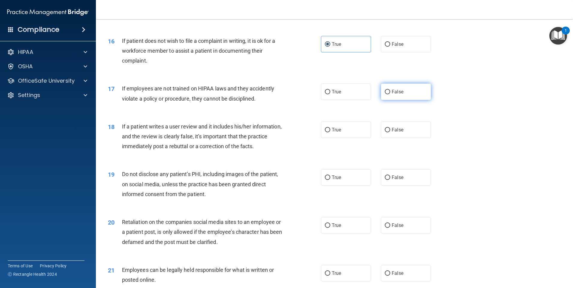
click at [401, 100] on label "False" at bounding box center [406, 92] width 50 height 16
click at [390, 94] on input "False" at bounding box center [387, 92] width 5 height 4
radio input "true"
click at [404, 138] on label "False" at bounding box center [406, 130] width 50 height 16
click at [390, 132] on input "False" at bounding box center [387, 130] width 5 height 4
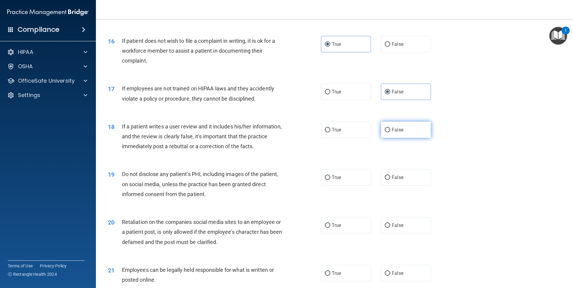
radio input "true"
click at [353, 186] on label "True" at bounding box center [346, 177] width 50 height 16
click at [330, 180] on input "True" at bounding box center [327, 178] width 5 height 4
radio input "true"
click at [382, 233] on label "False" at bounding box center [406, 225] width 50 height 16
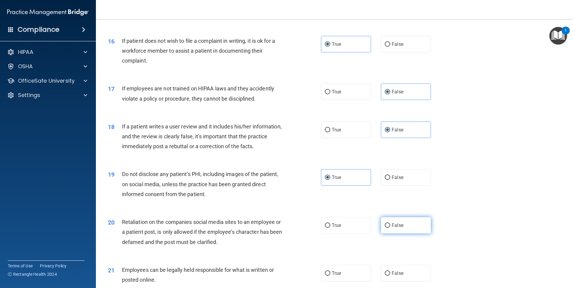
click at [385, 228] on input "False" at bounding box center [387, 225] width 5 height 4
radio input "true"
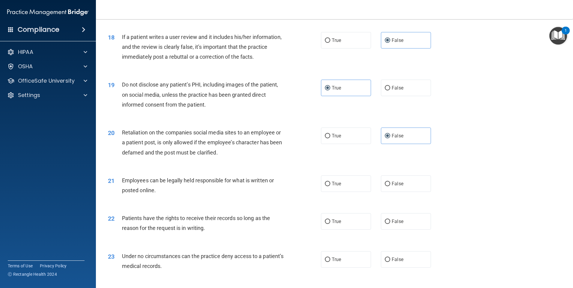
scroll to position [839, 0]
click at [348, 192] on label "True" at bounding box center [346, 183] width 50 height 16
click at [330, 186] on input "True" at bounding box center [327, 184] width 5 height 4
radio input "true"
click at [409, 229] on label "False" at bounding box center [406, 221] width 50 height 16
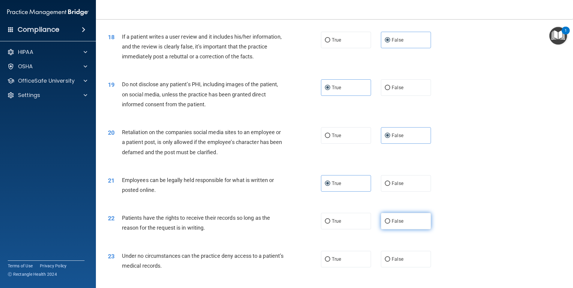
click at [390, 224] on input "False" at bounding box center [387, 221] width 5 height 4
radio input "true"
click at [410, 268] on label "False" at bounding box center [406, 259] width 50 height 16
click at [390, 262] on input "False" at bounding box center [387, 259] width 5 height 4
radio input "true"
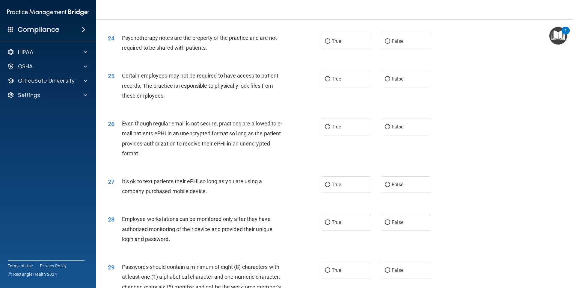
scroll to position [1108, 0]
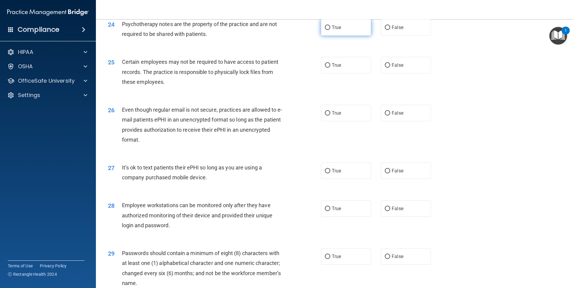
click at [338, 30] on span "True" at bounding box center [336, 28] width 9 height 6
click at [330, 30] on input "True" at bounding box center [327, 27] width 5 height 4
radio input "true"
click at [351, 73] on label "True" at bounding box center [346, 65] width 50 height 16
click at [330, 68] on input "True" at bounding box center [327, 65] width 5 height 4
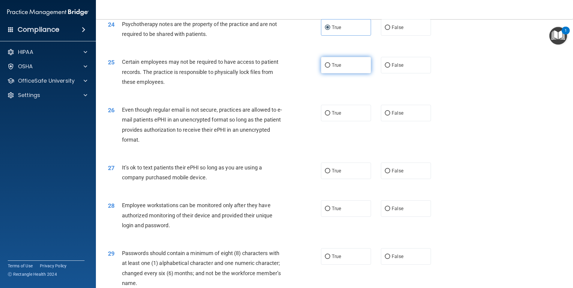
radio input "true"
click at [350, 121] on label "True" at bounding box center [346, 113] width 50 height 16
click at [330, 116] on input "True" at bounding box center [327, 113] width 5 height 4
radio input "true"
click at [395, 174] on span "False" at bounding box center [398, 171] width 12 height 6
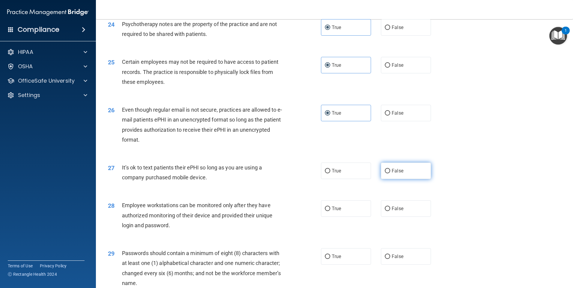
click at [390, 173] on input "False" at bounding box center [387, 171] width 5 height 4
radio input "true"
click at [392, 213] on label "False" at bounding box center [406, 208] width 50 height 16
click at [390, 211] on input "False" at bounding box center [387, 209] width 5 height 4
radio input "true"
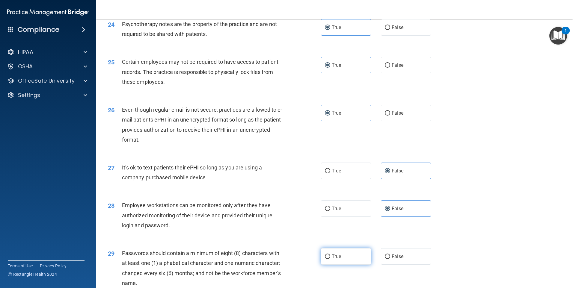
click at [354, 264] on label "True" at bounding box center [346, 256] width 50 height 16
click at [330, 259] on input "True" at bounding box center [327, 257] width 5 height 4
radio input "true"
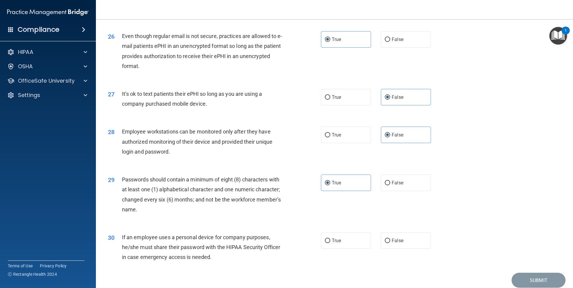
scroll to position [1216, 0]
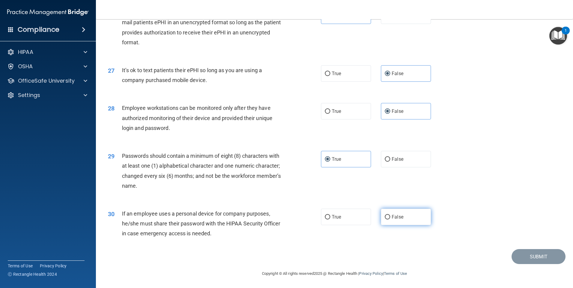
click at [401, 219] on label "False" at bounding box center [406, 217] width 50 height 16
click at [390, 219] on input "False" at bounding box center [387, 217] width 5 height 4
radio input "true"
click at [514, 254] on button "Submit" at bounding box center [538, 256] width 54 height 15
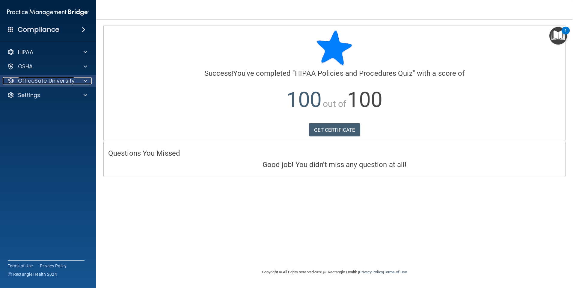
click at [65, 84] on p "OfficeSafe University" at bounding box center [46, 80] width 57 height 7
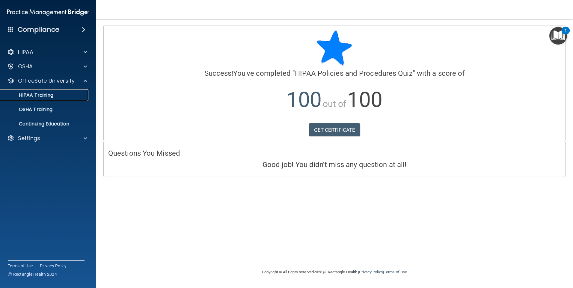
click at [73, 101] on link "HIPAA Training" at bounding box center [41, 95] width 94 height 12
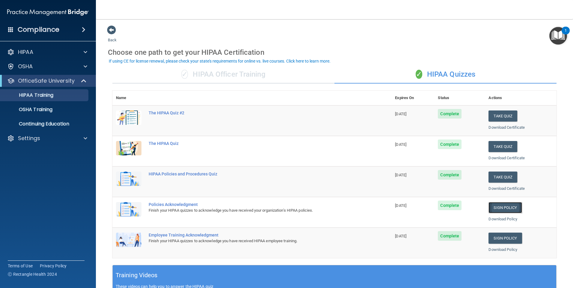
click at [493, 208] on link "Sign Policy" at bounding box center [504, 207] width 33 height 11
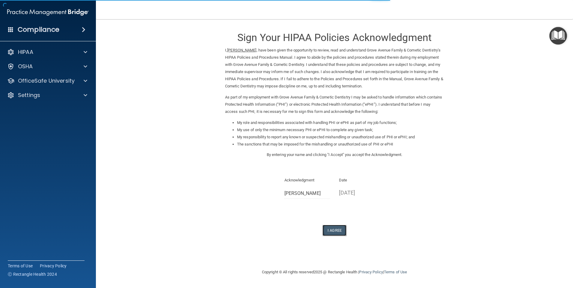
click at [342, 232] on button "I Agree" at bounding box center [334, 230] width 24 height 11
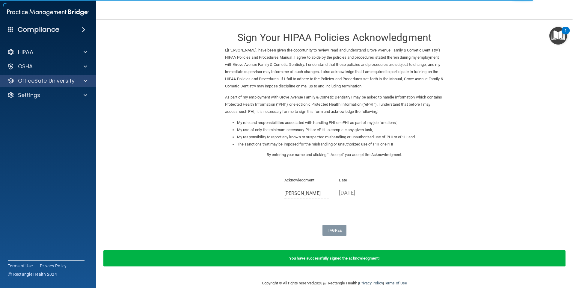
click at [30, 85] on div "OfficeSafe University" at bounding box center [48, 81] width 96 height 12
click at [44, 84] on p "OfficeSafe University" at bounding box center [46, 80] width 57 height 7
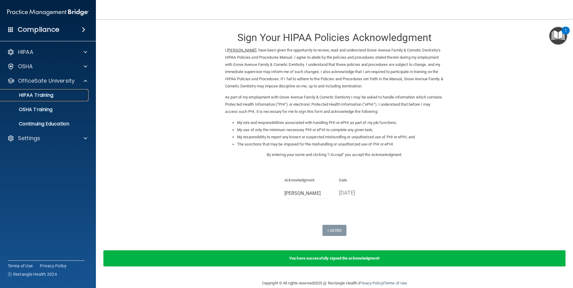
click at [33, 93] on p "HIPAA Training" at bounding box center [28, 95] width 49 height 6
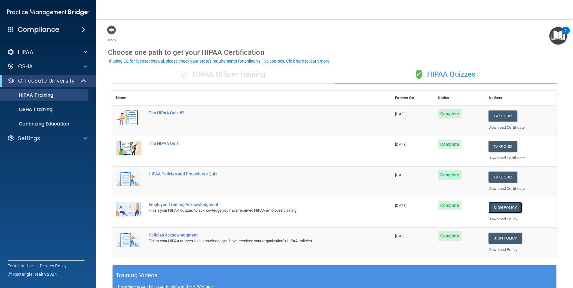
click at [508, 208] on link "Sign Policy" at bounding box center [504, 207] width 33 height 11
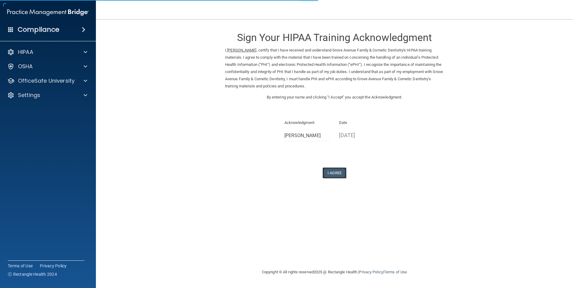
click at [338, 173] on button "I Agree" at bounding box center [334, 172] width 24 height 11
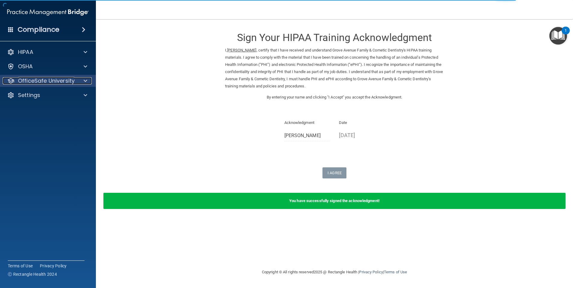
click at [45, 77] on p "OfficeSafe University" at bounding box center [46, 80] width 57 height 7
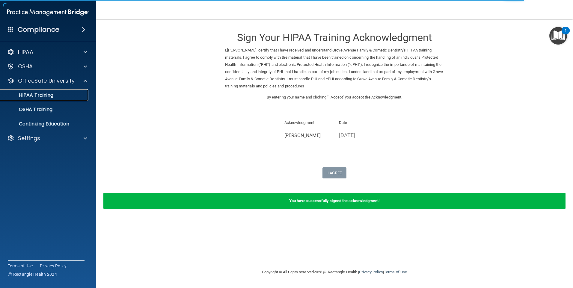
click at [41, 96] on p "HIPAA Training" at bounding box center [28, 95] width 49 height 6
